Goal: Task Accomplishment & Management: Manage account settings

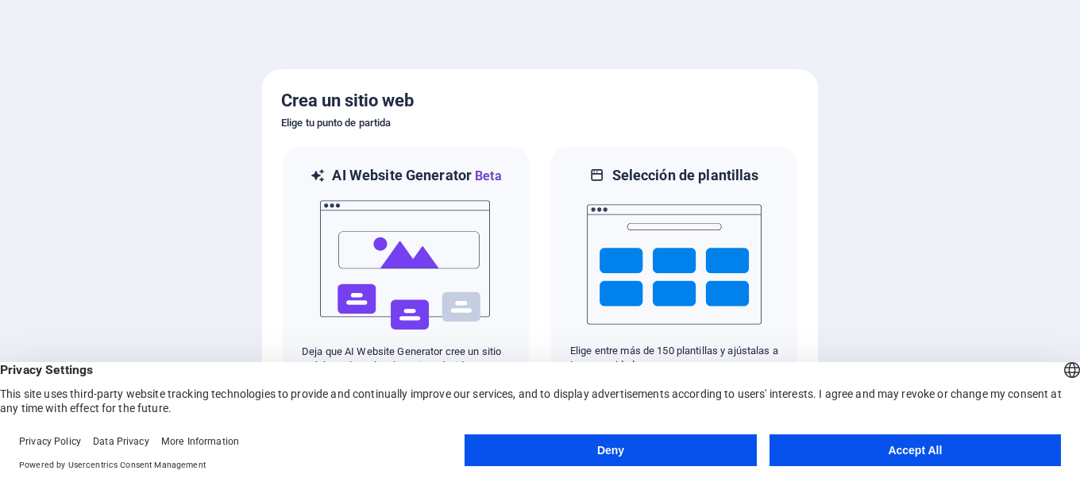
click at [688, 439] on button "Deny" at bounding box center [609, 450] width 291 height 32
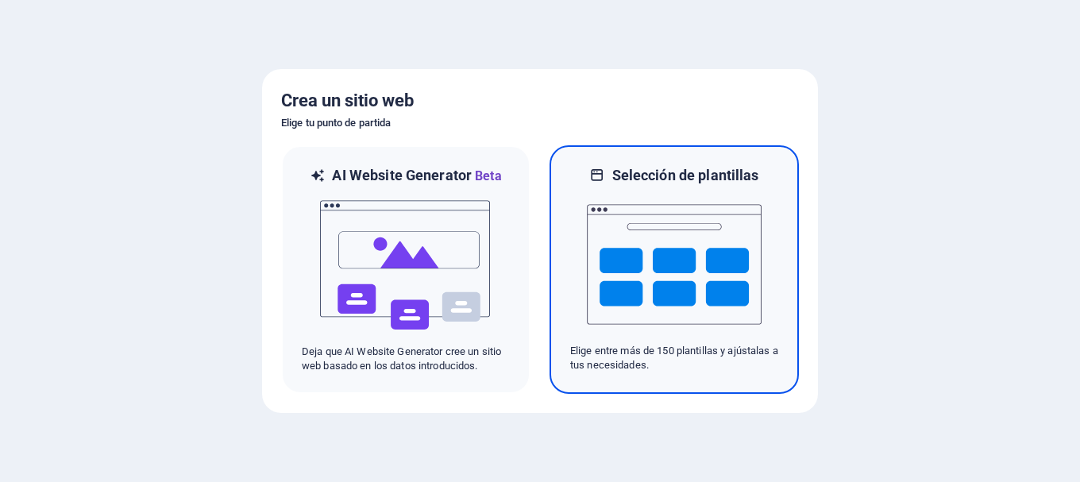
click at [622, 228] on img at bounding box center [674, 264] width 175 height 159
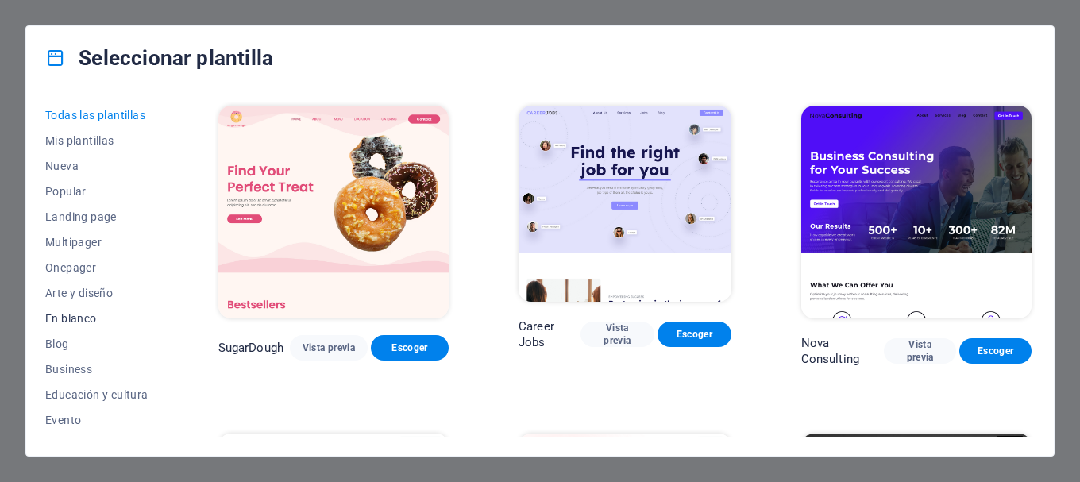
click at [94, 317] on span "En blanco" at bounding box center [96, 318] width 103 height 13
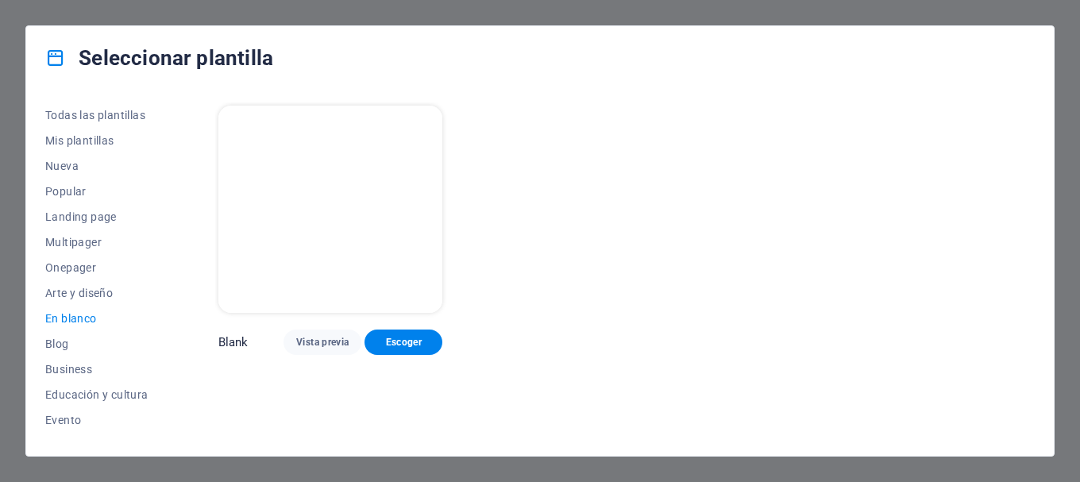
click at [231, 334] on p "Blank" at bounding box center [233, 342] width 30 height 16
click at [392, 336] on span "Escoger" at bounding box center [403, 342] width 52 height 13
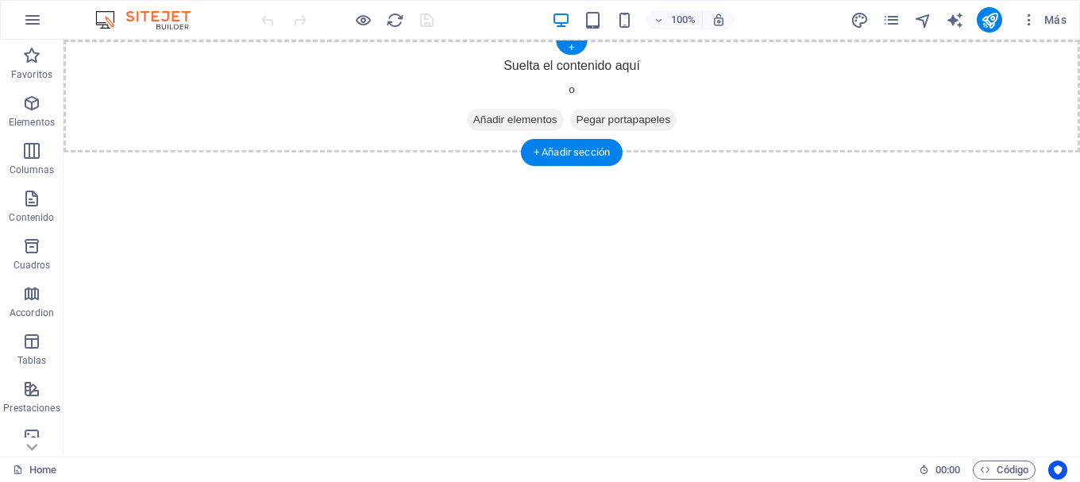
click at [497, 120] on span "Añadir elementos" at bounding box center [515, 120] width 97 height 22
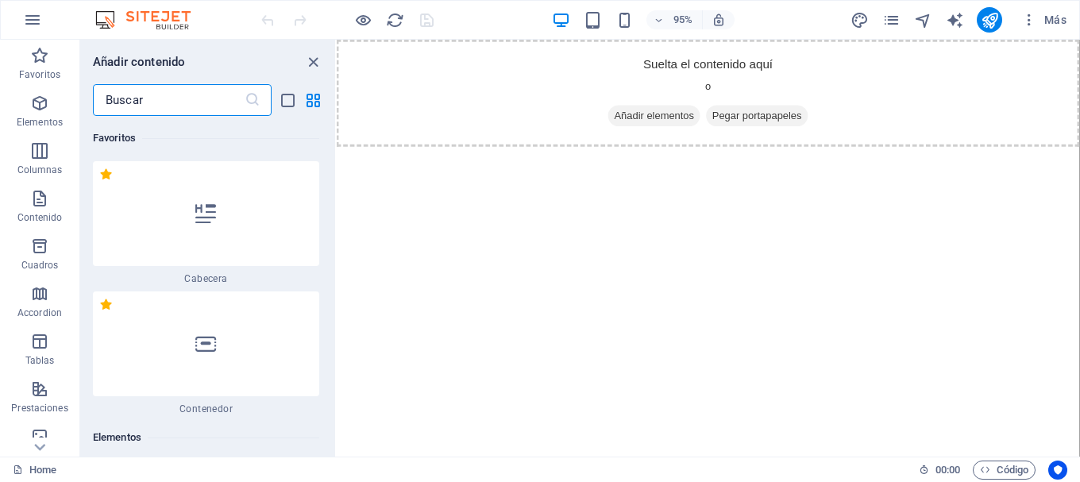
click at [444, 152] on html "Skip to main content Suelta el contenido aquí o Añadir elementos Pegar portapap…" at bounding box center [728, 96] width 782 height 113
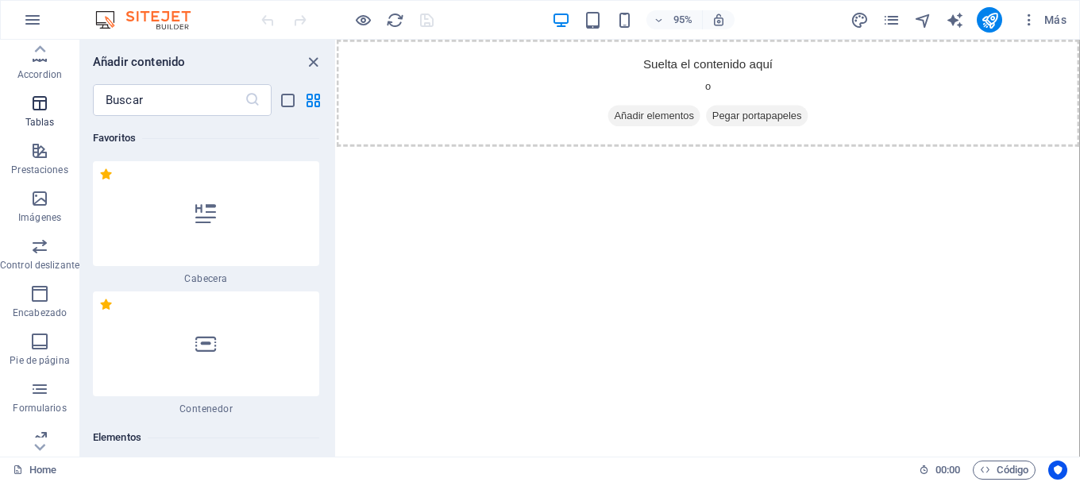
scroll to position [298, 0]
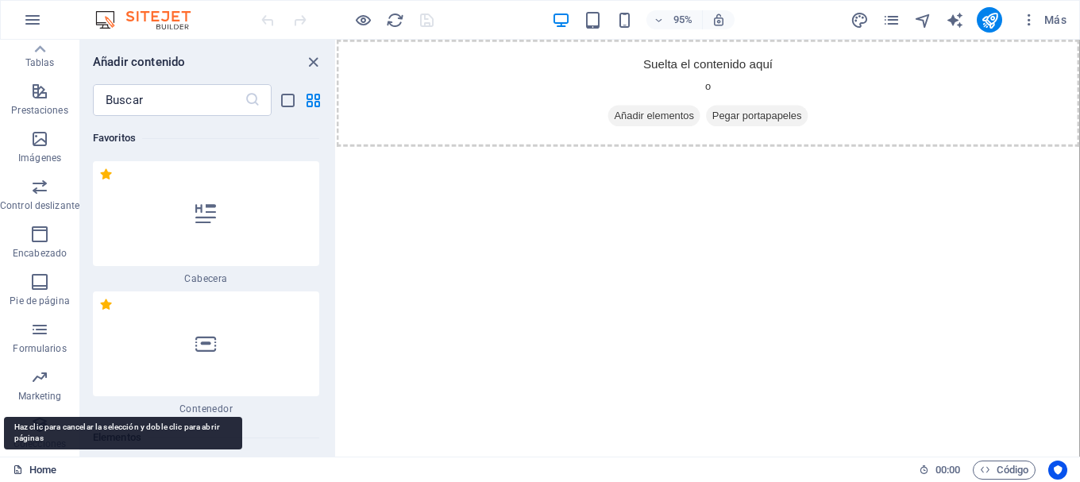
click at [40, 471] on link "Home" at bounding box center [35, 469] width 44 height 19
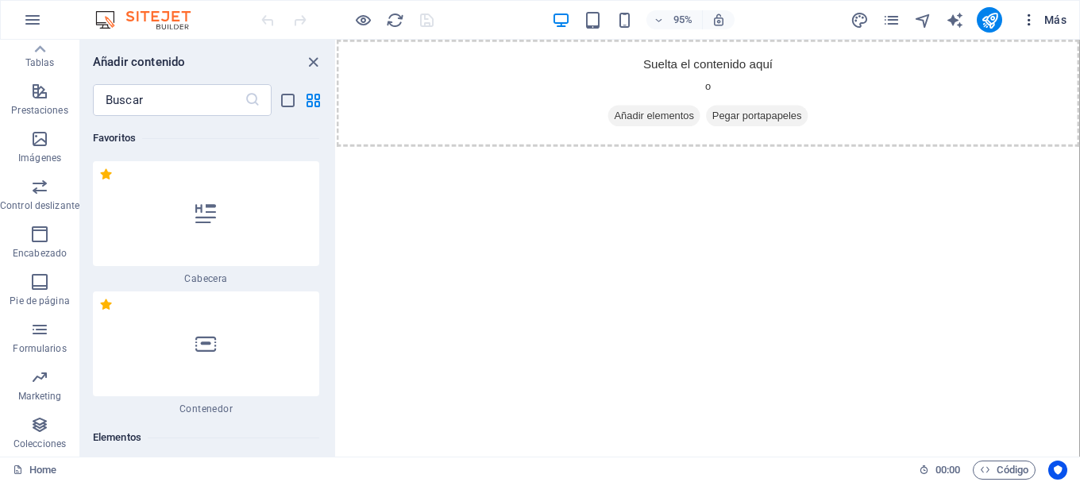
click at [1026, 19] on icon "button" at bounding box center [1029, 20] width 16 height 16
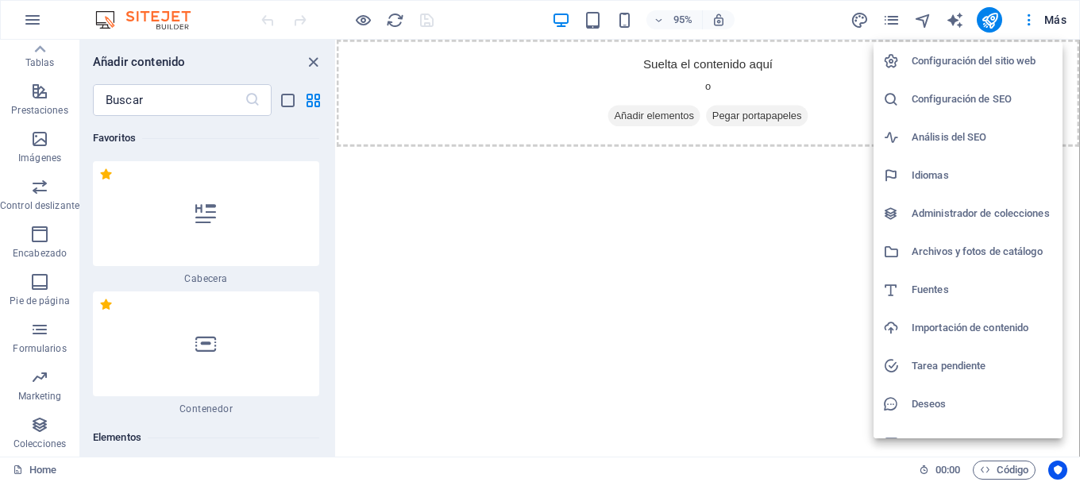
click at [776, 337] on div at bounding box center [540, 241] width 1080 height 482
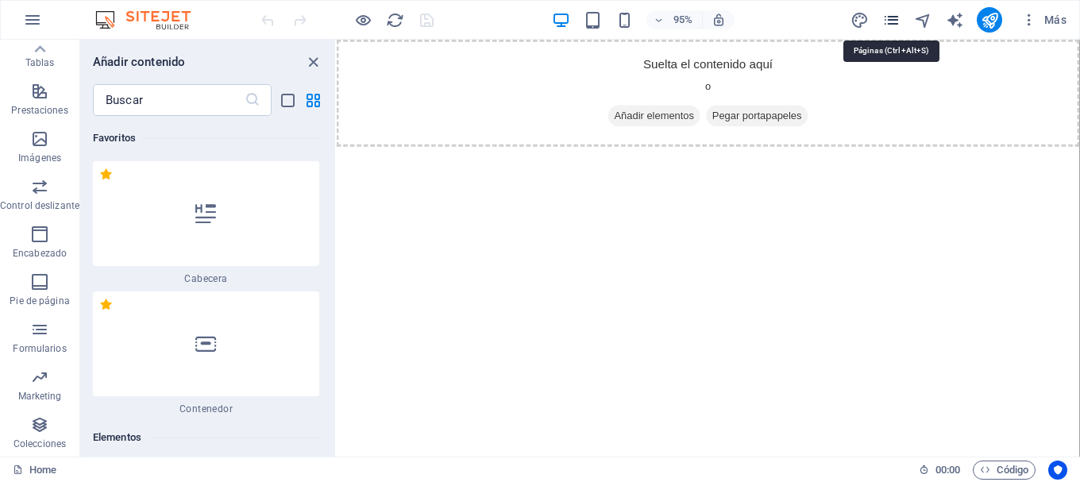
click at [892, 22] on icon "pages" at bounding box center [891, 20] width 18 height 18
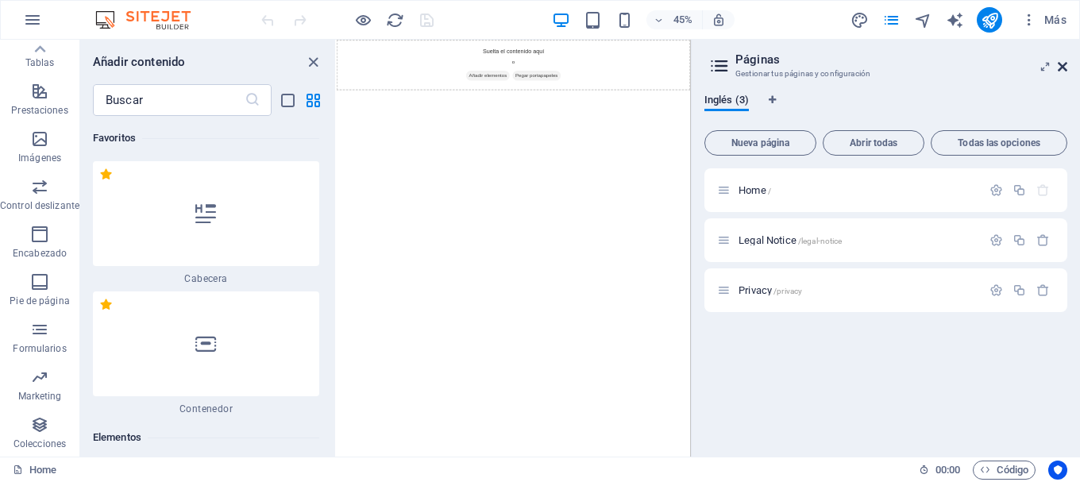
click at [1063, 68] on icon at bounding box center [1062, 66] width 10 height 13
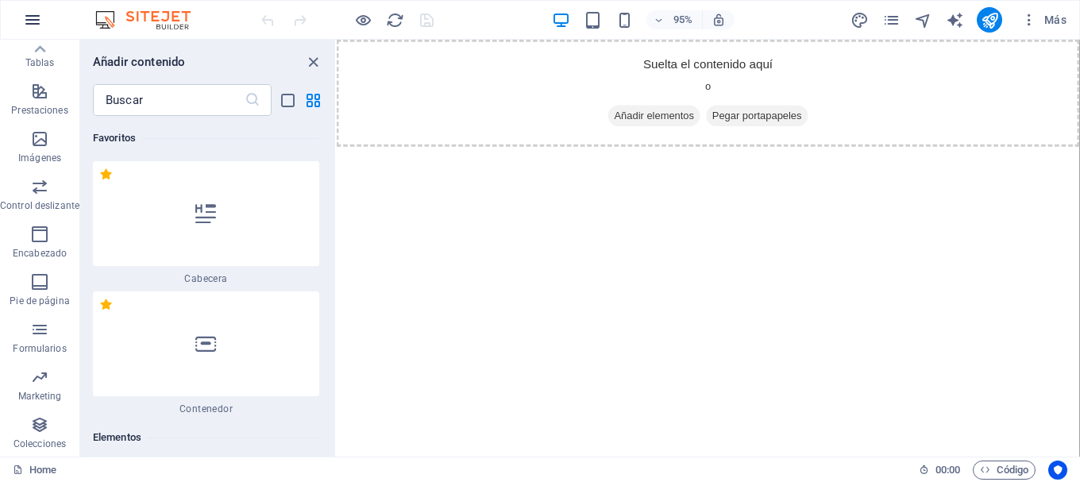
click at [31, 21] on icon "button" at bounding box center [32, 19] width 19 height 19
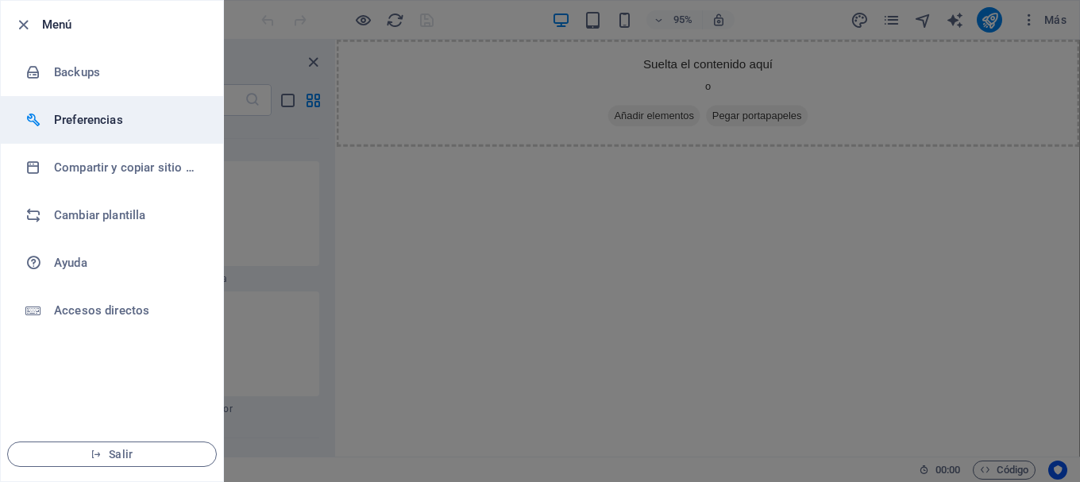
click at [106, 118] on h6 "Preferencias" at bounding box center [127, 119] width 147 height 19
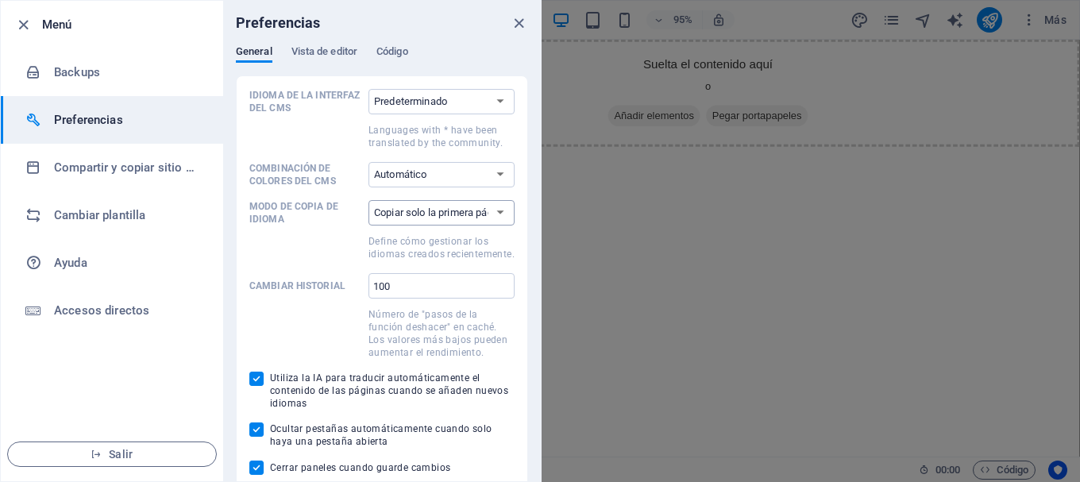
scroll to position [7, 0]
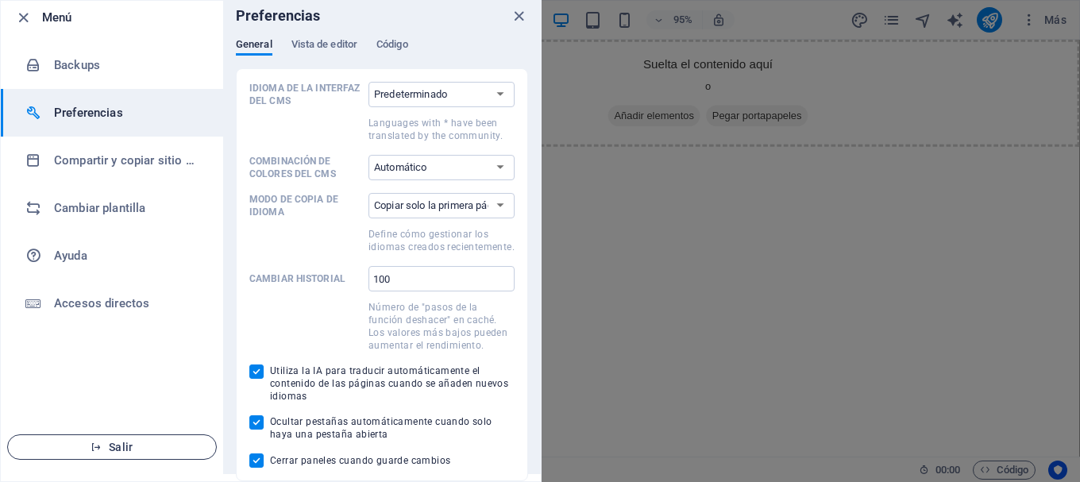
click at [109, 446] on span "Salir" at bounding box center [112, 447] width 183 height 13
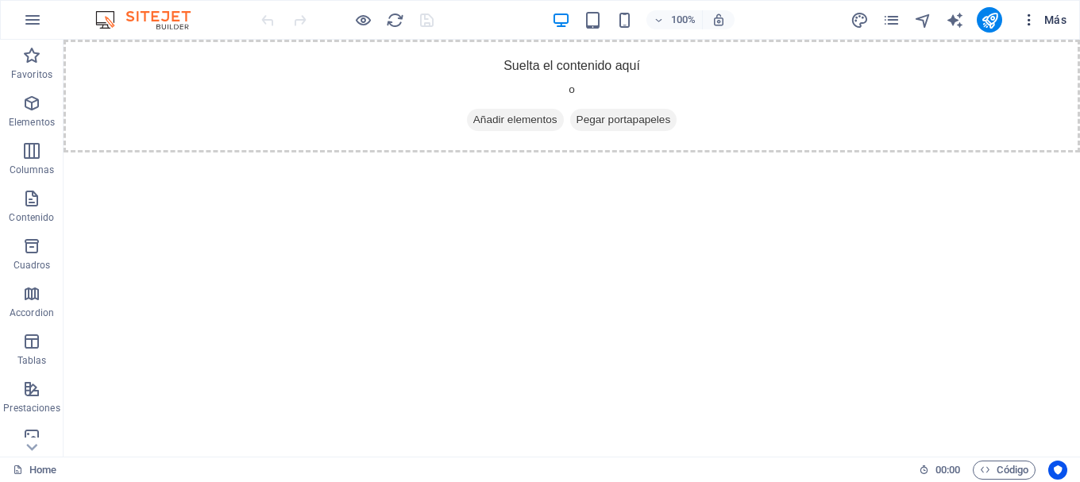
click at [1031, 24] on icon "button" at bounding box center [1029, 20] width 16 height 16
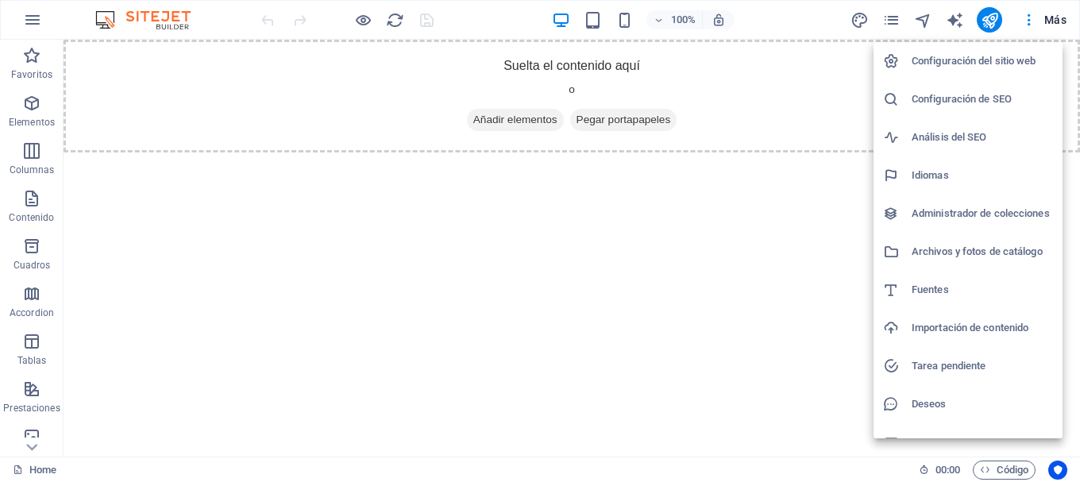
click at [33, 24] on div at bounding box center [540, 241] width 1080 height 482
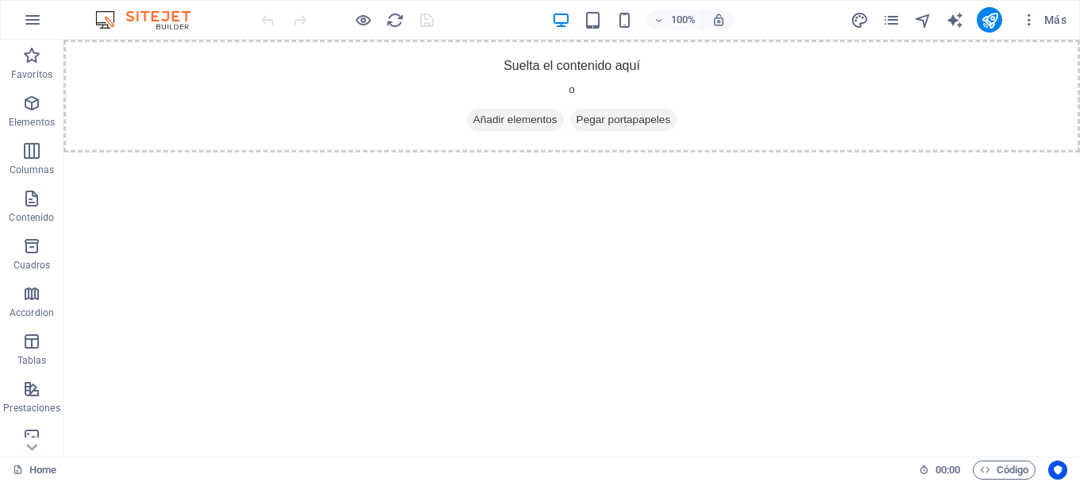
click at [33, 22] on icon "button" at bounding box center [32, 19] width 19 height 19
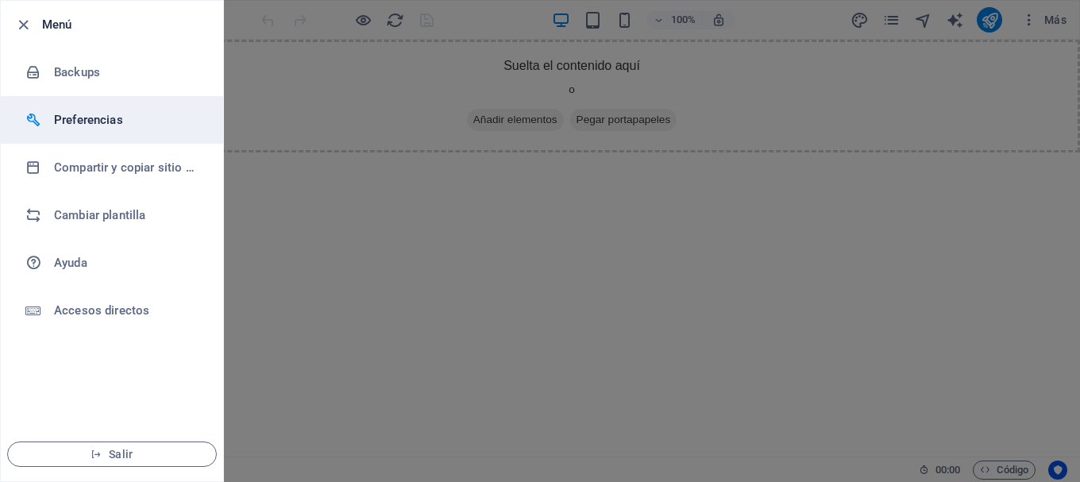
click at [87, 121] on h6 "Preferencias" at bounding box center [127, 119] width 147 height 19
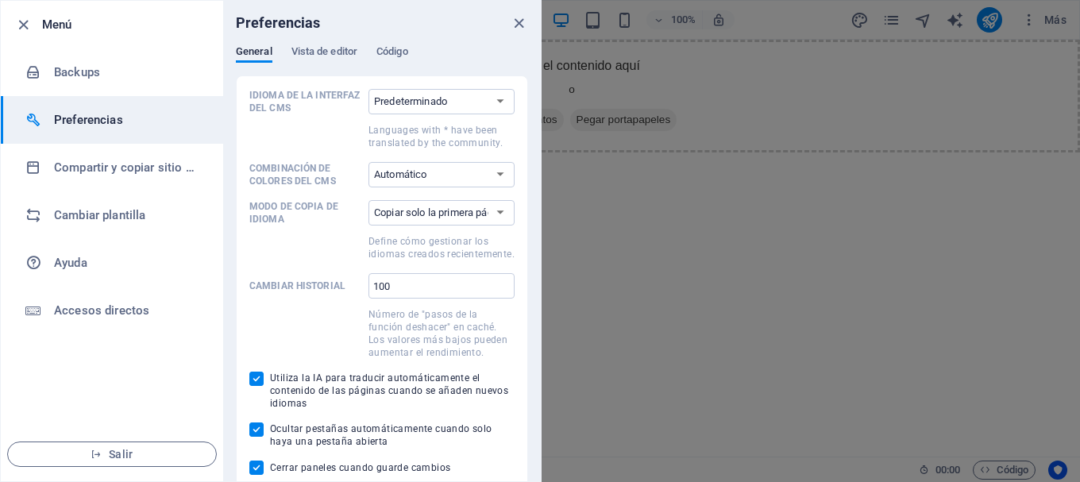
scroll to position [7, 0]
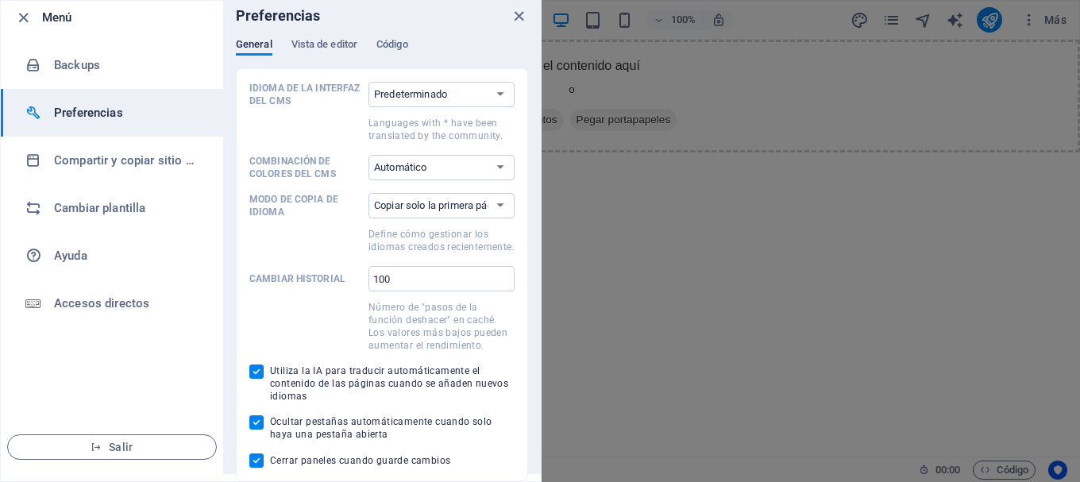
click at [395, 33] on div "Preferencias" at bounding box center [382, 16] width 318 height 44
click at [391, 45] on span "Código" at bounding box center [392, 46] width 32 height 22
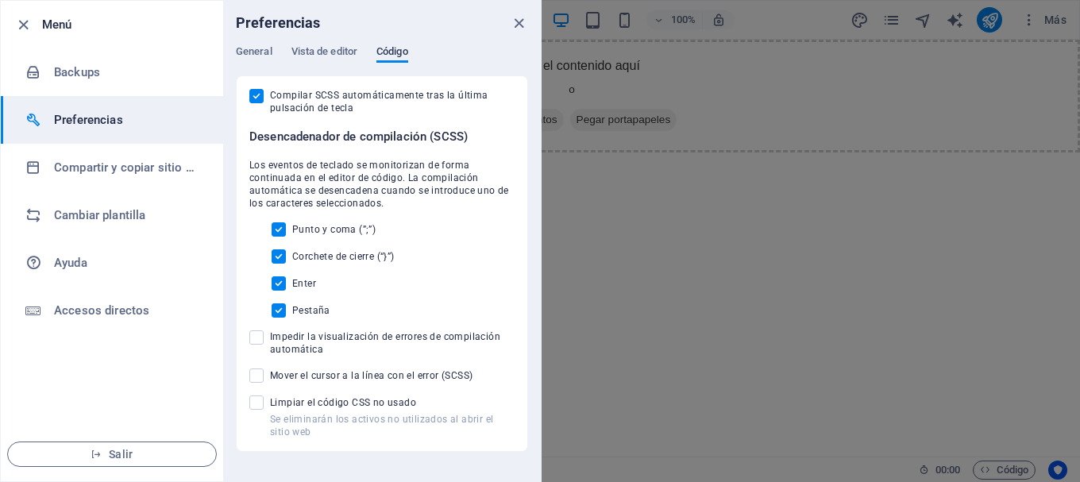
scroll to position [0, 0]
click at [325, 50] on span "Vista de editor" at bounding box center [324, 53] width 66 height 22
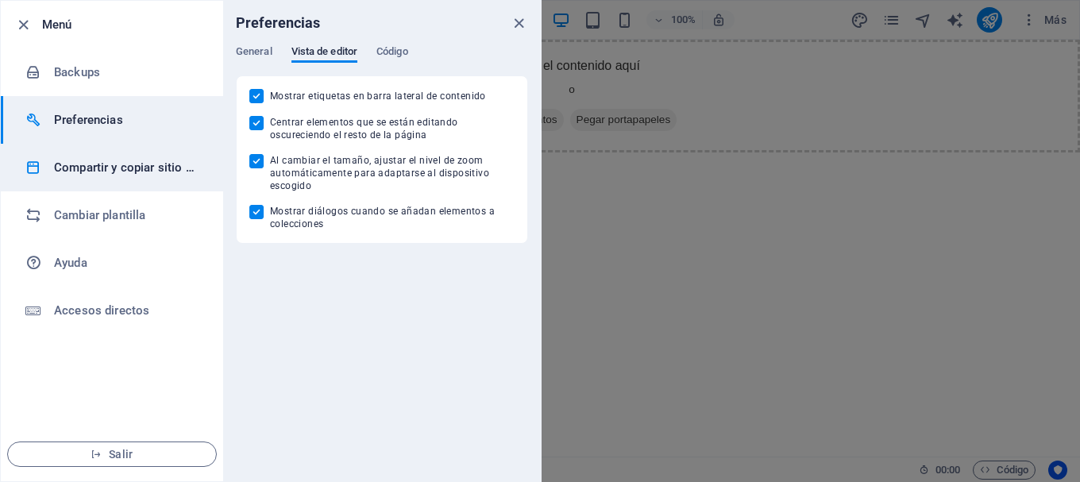
click at [98, 182] on li "Compartir y copiar sitio web" at bounding box center [112, 168] width 222 height 48
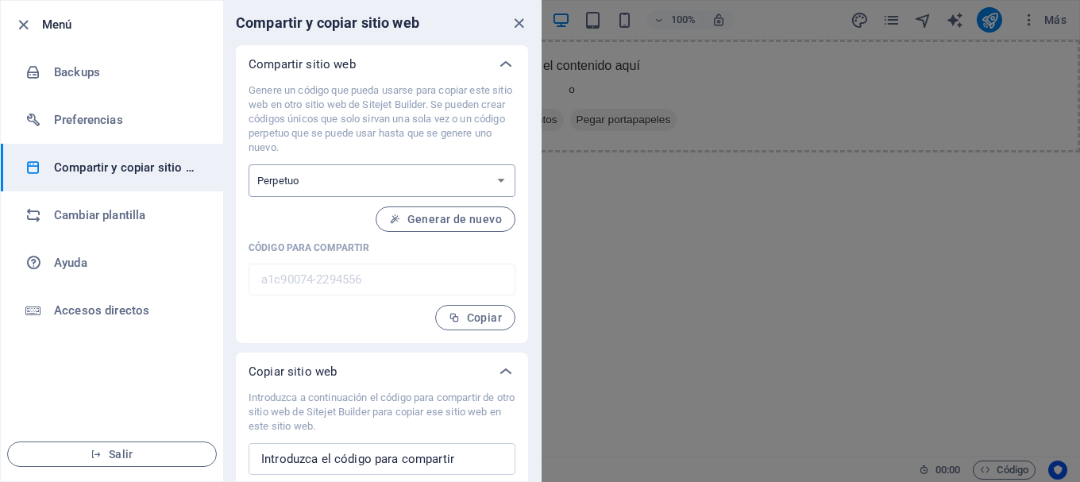
scroll to position [41, 0]
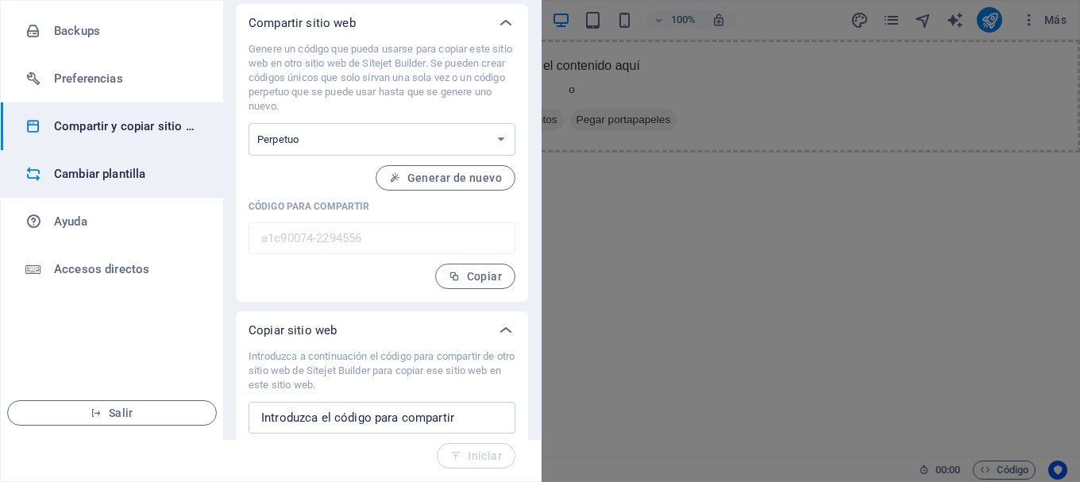
click at [104, 180] on h6 "Cambiar plantilla" at bounding box center [127, 173] width 147 height 19
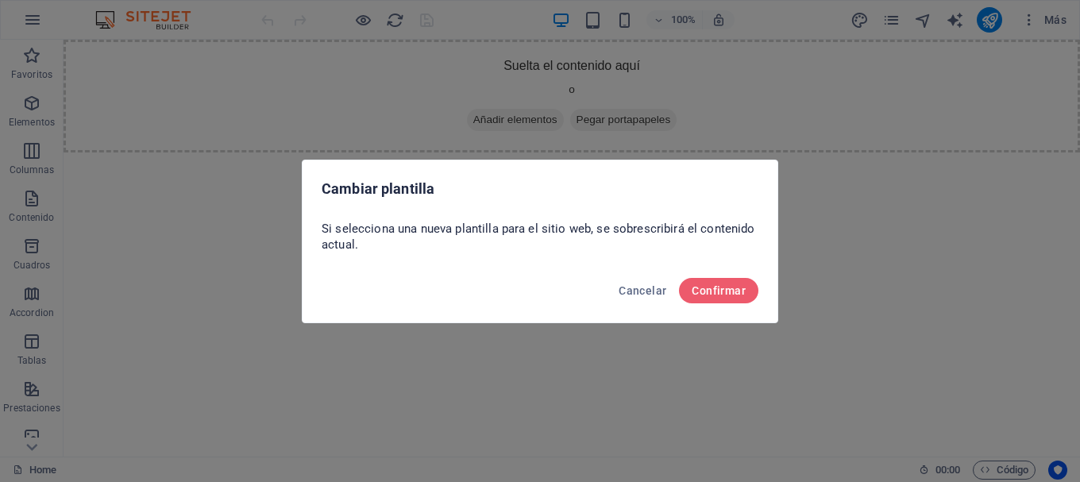
scroll to position [0, 0]
click at [720, 295] on span "Confirmar" at bounding box center [718, 290] width 54 height 13
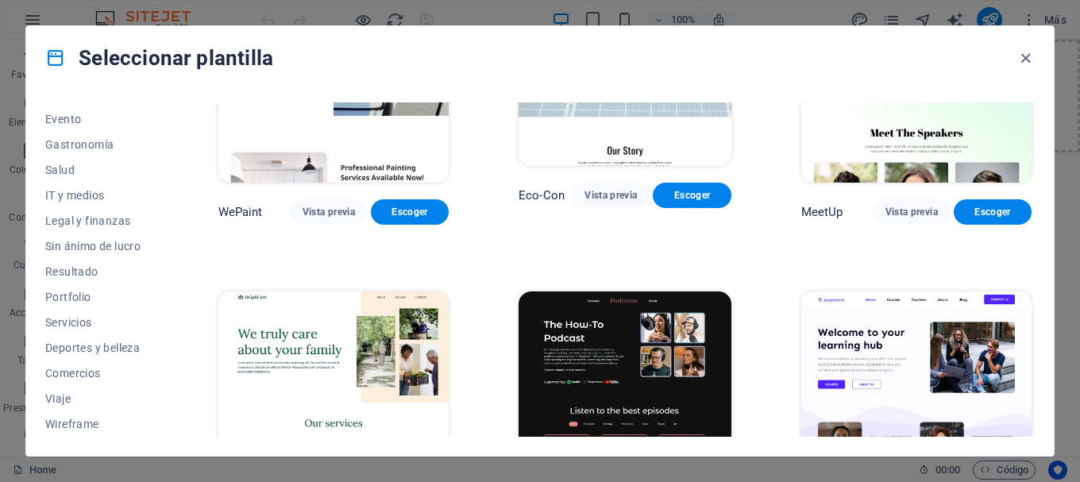
scroll to position [1667, 0]
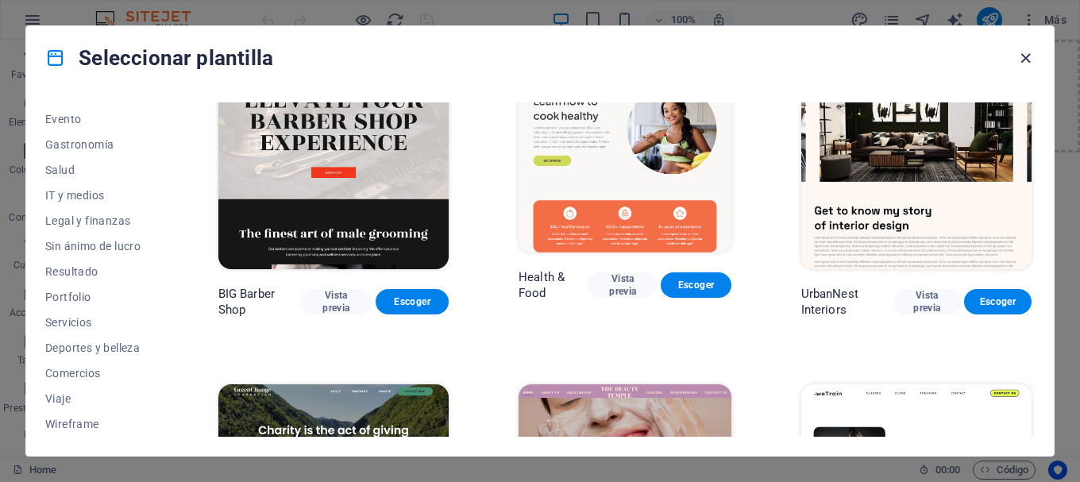
click at [1029, 57] on icon "button" at bounding box center [1025, 58] width 18 height 18
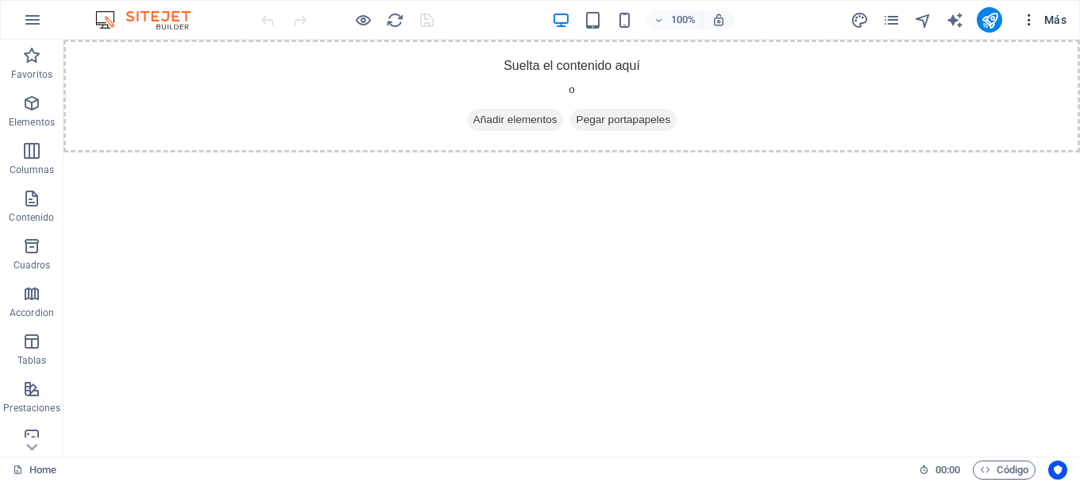
click at [1053, 23] on span "Más" at bounding box center [1043, 20] width 45 height 16
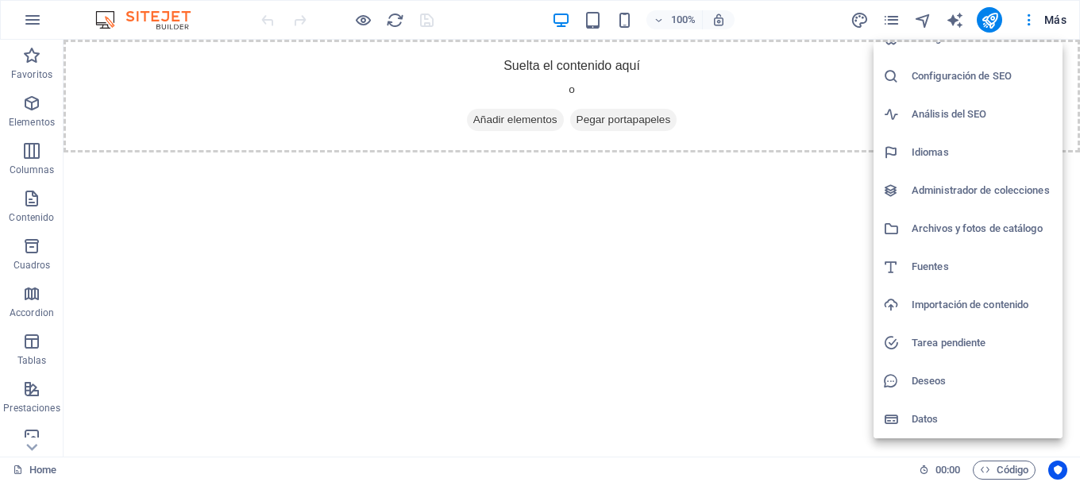
scroll to position [0, 0]
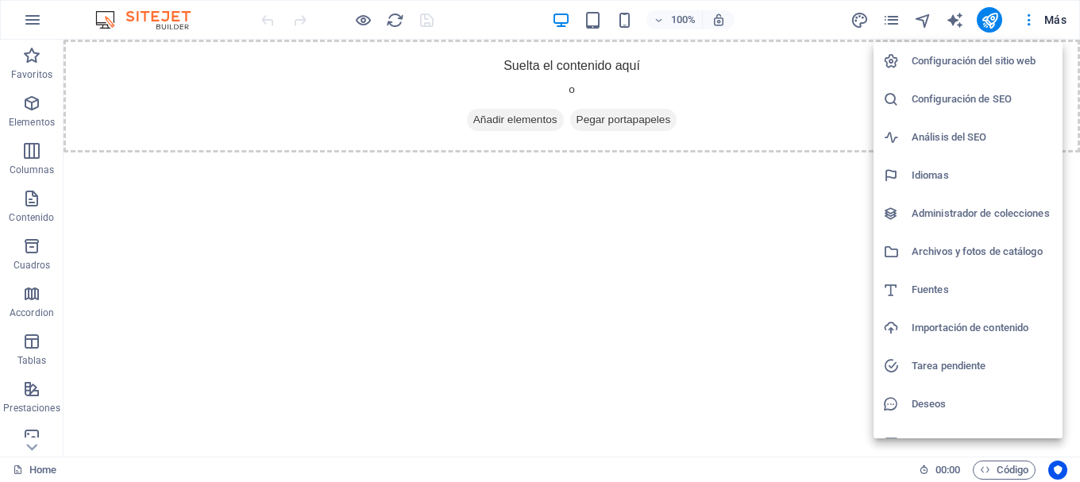
click at [963, 63] on h6 "Configuración del sitio web" at bounding box center [981, 61] width 141 height 19
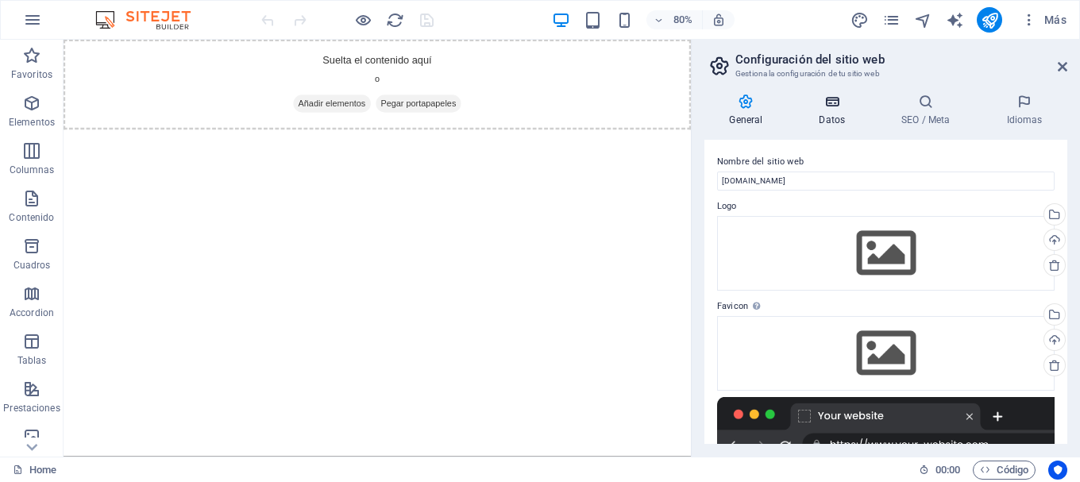
click at [837, 113] on h4 "Datos" at bounding box center [835, 110] width 83 height 33
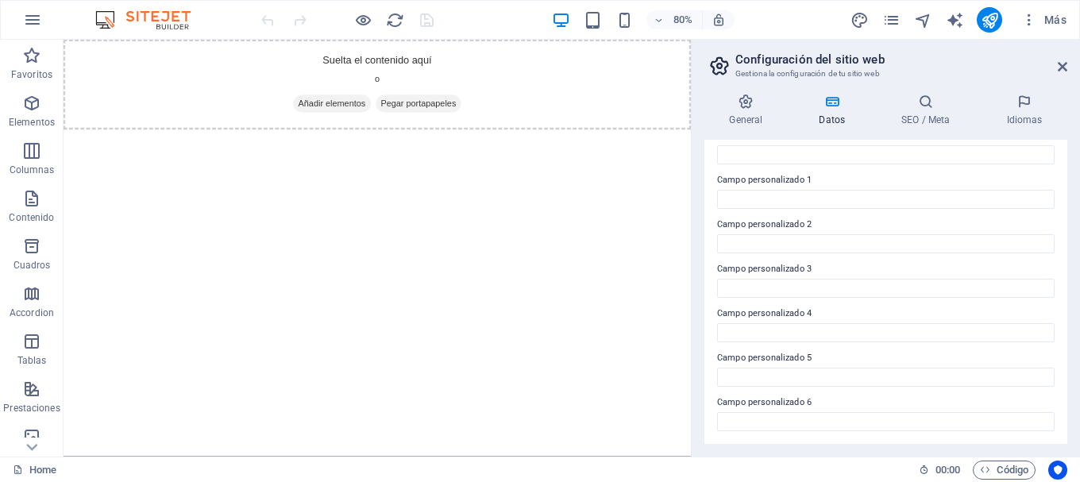
scroll to position [300, 0]
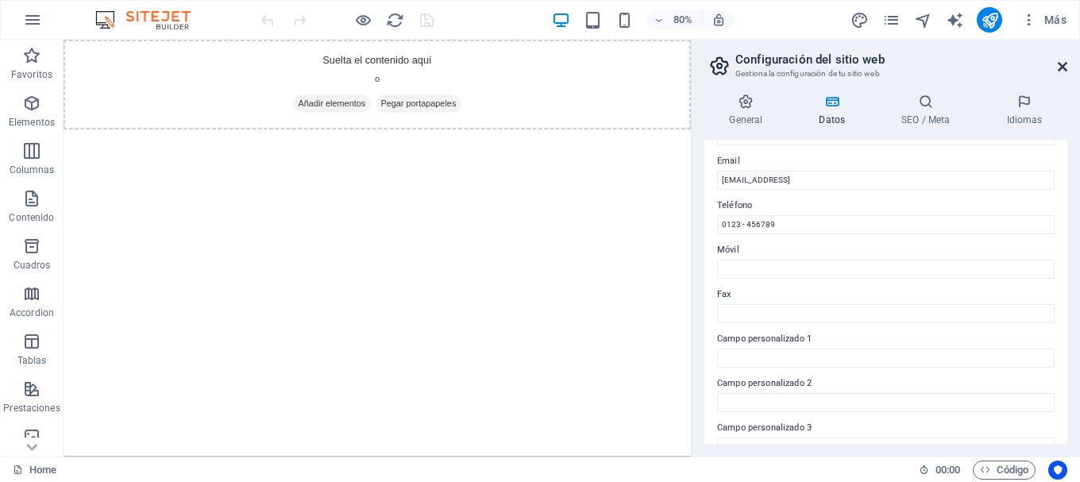
click at [1064, 64] on icon at bounding box center [1062, 66] width 10 height 13
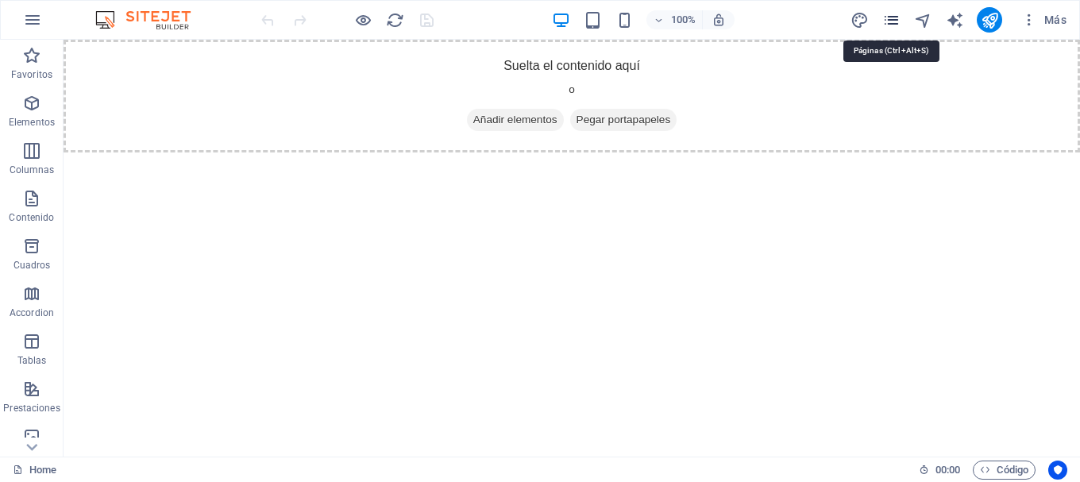
click at [893, 16] on icon "pages" at bounding box center [891, 20] width 18 height 18
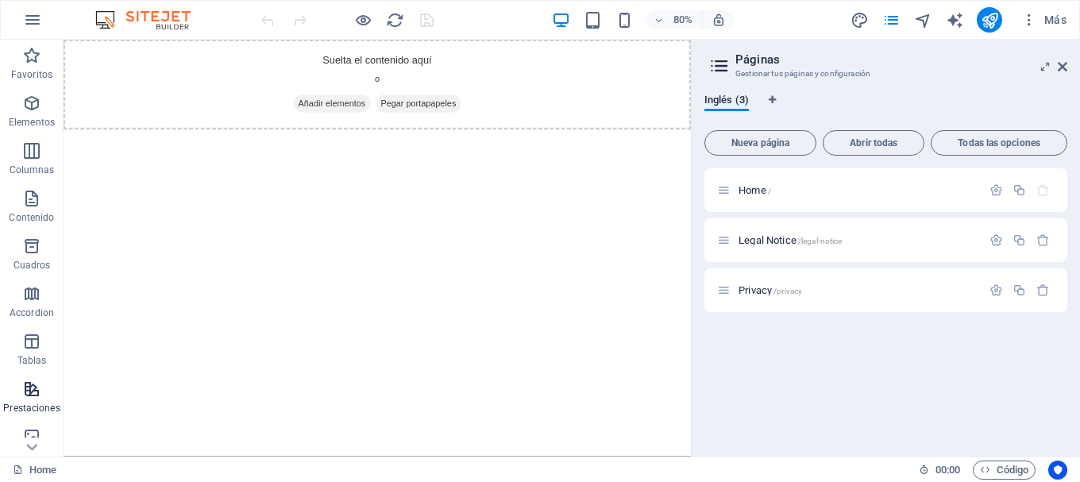
scroll to position [298, 0]
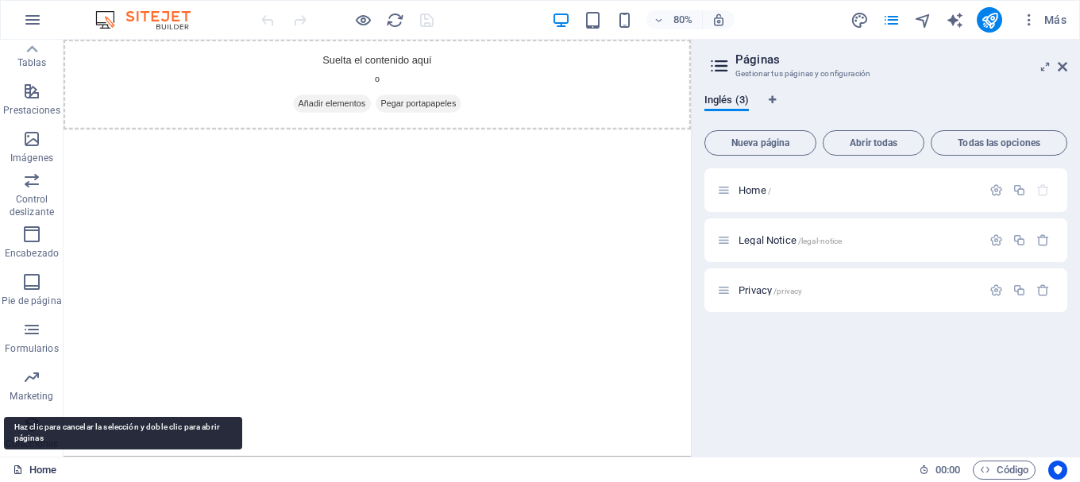
click at [43, 468] on link "Home" at bounding box center [35, 469] width 44 height 19
click at [40, 470] on link "Home" at bounding box center [35, 469] width 44 height 19
click at [17, 465] on icon at bounding box center [18, 469] width 10 height 10
drag, startPoint x: 17, startPoint y: 465, endPoint x: 63, endPoint y: 267, distance: 202.9
click at [17, 464] on icon at bounding box center [18, 469] width 10 height 10
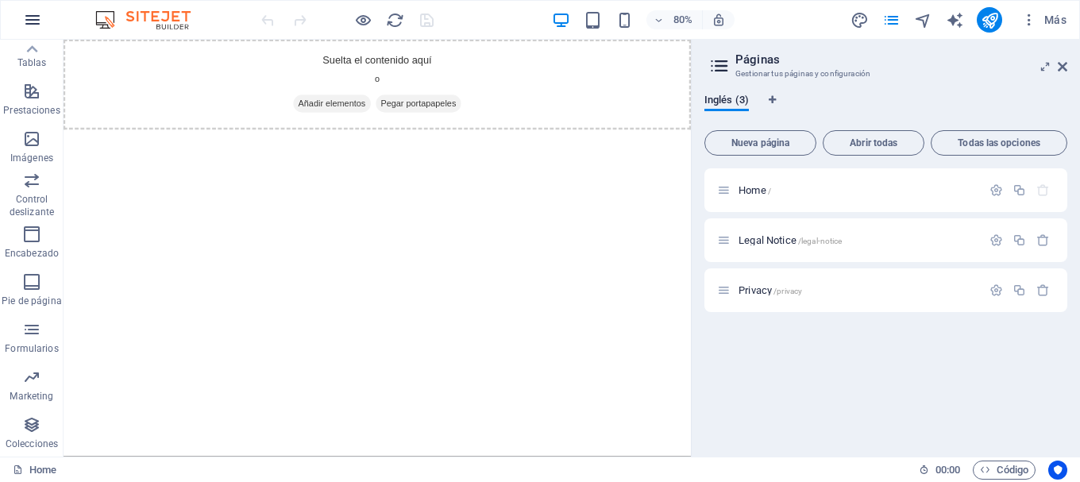
click at [28, 22] on icon "button" at bounding box center [32, 19] width 19 height 19
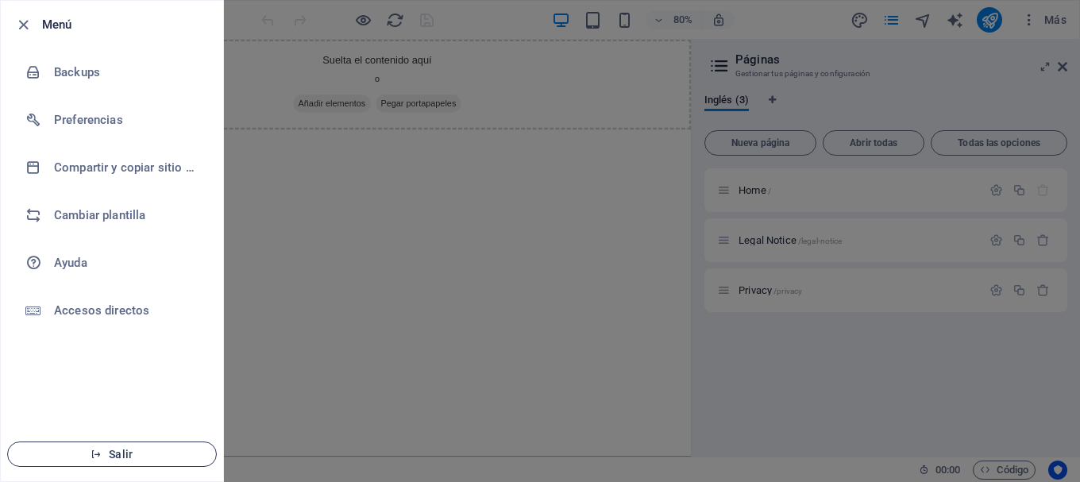
click at [131, 452] on span "Salir" at bounding box center [112, 454] width 183 height 13
